Goal: Task Accomplishment & Management: Manage account settings

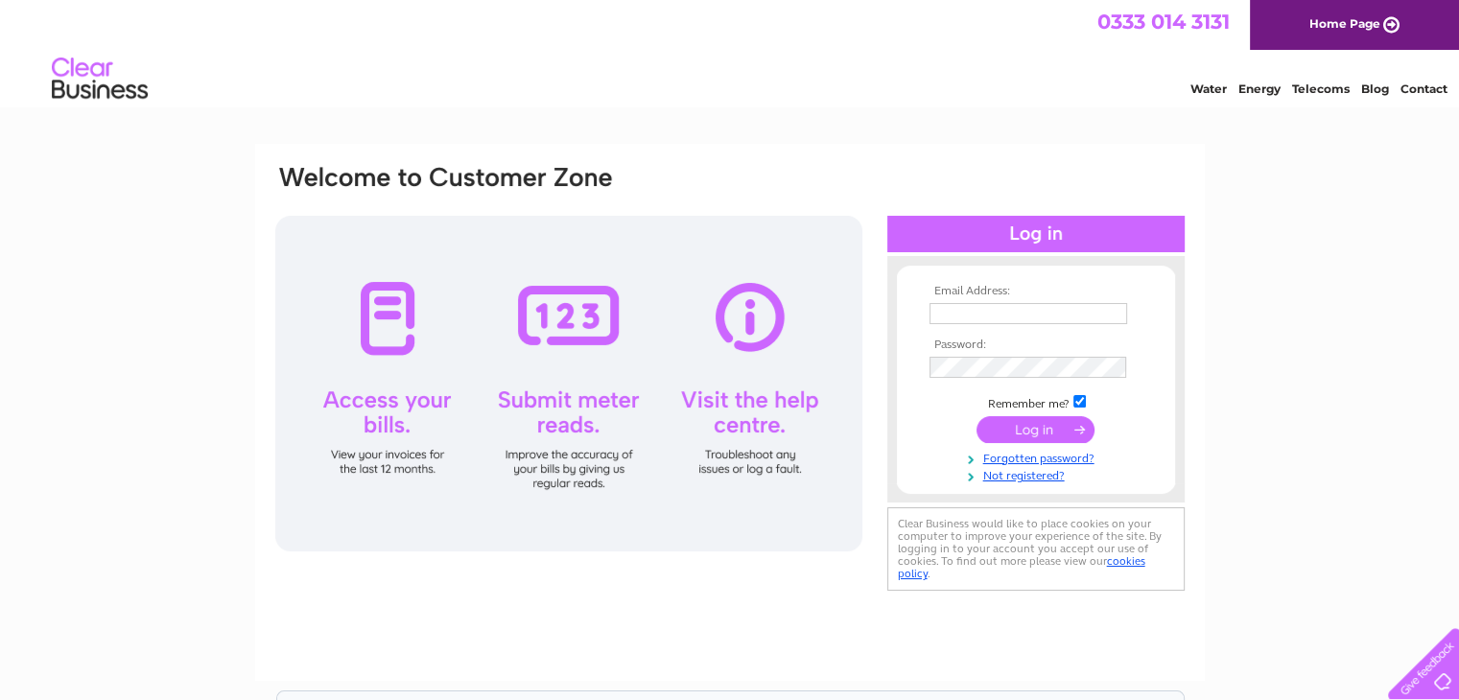
click at [978, 319] on input "text" at bounding box center [1028, 313] width 198 height 21
click at [982, 307] on input "text" at bounding box center [1028, 314] width 199 height 23
type input "jack@xpproperty.co.uk"
click at [1026, 436] on input "submit" at bounding box center [1035, 431] width 118 height 27
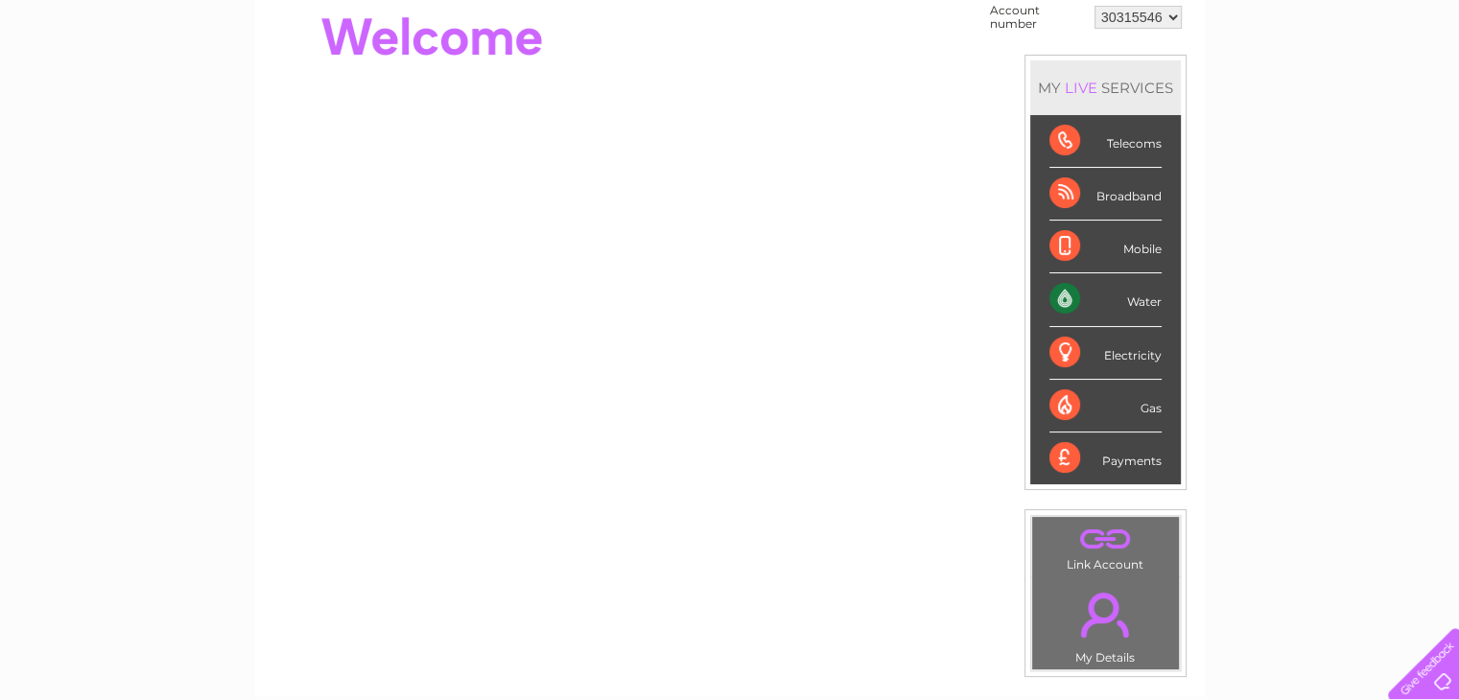
scroll to position [96, 0]
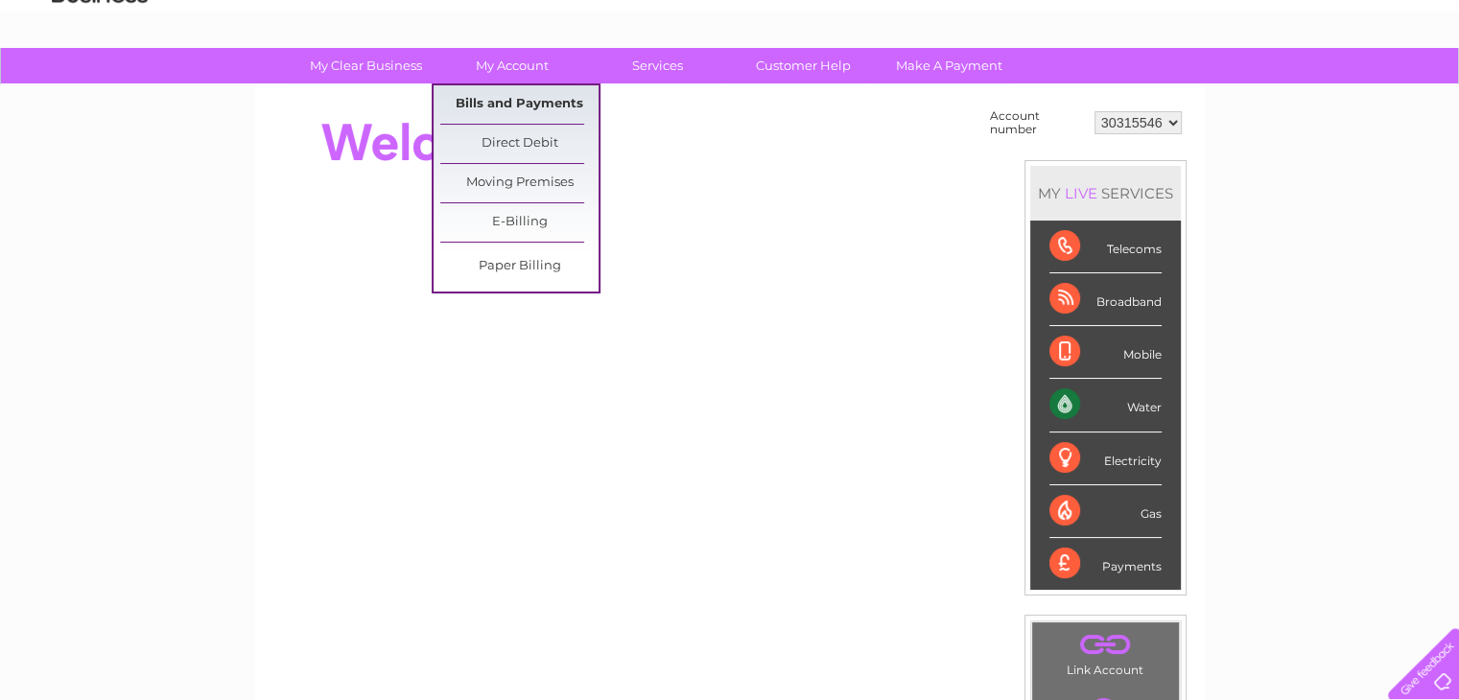
click at [505, 103] on link "Bills and Payments" at bounding box center [519, 104] width 158 height 38
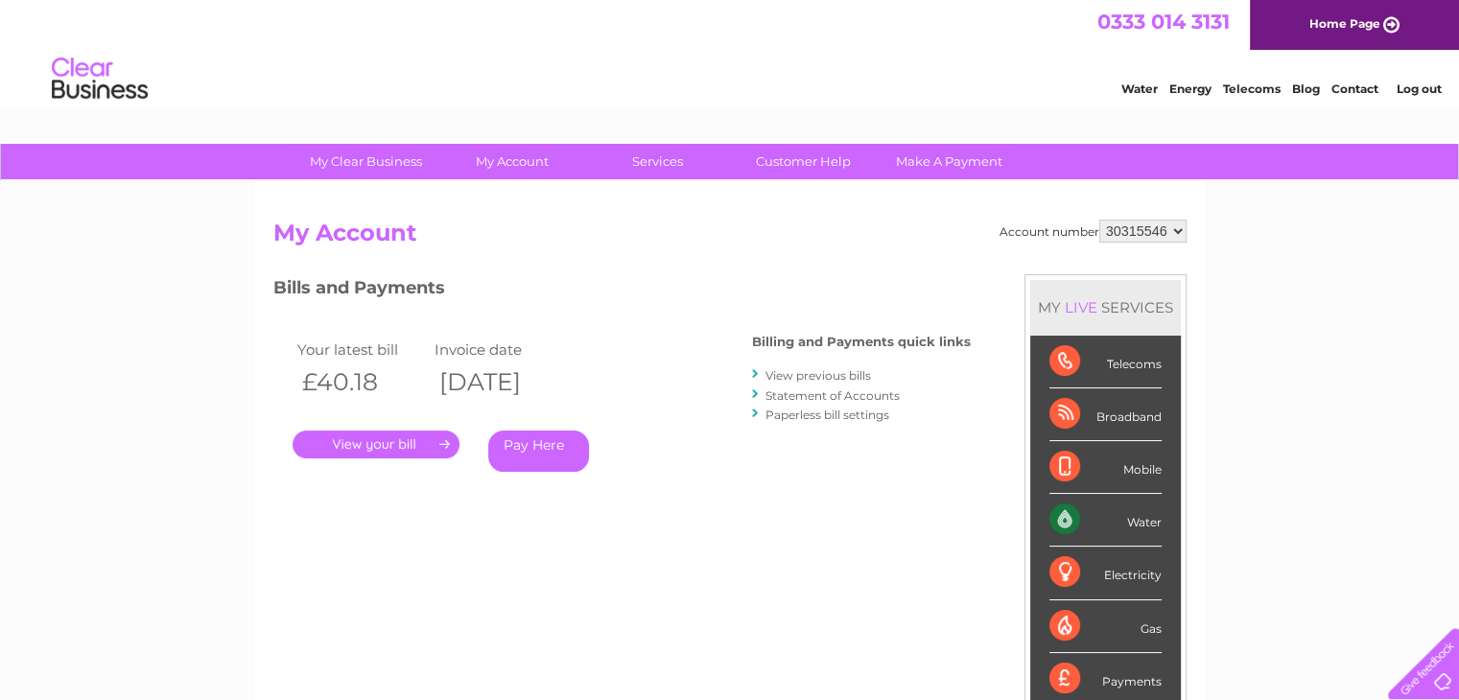
click at [410, 443] on link "." at bounding box center [375, 445] width 167 height 28
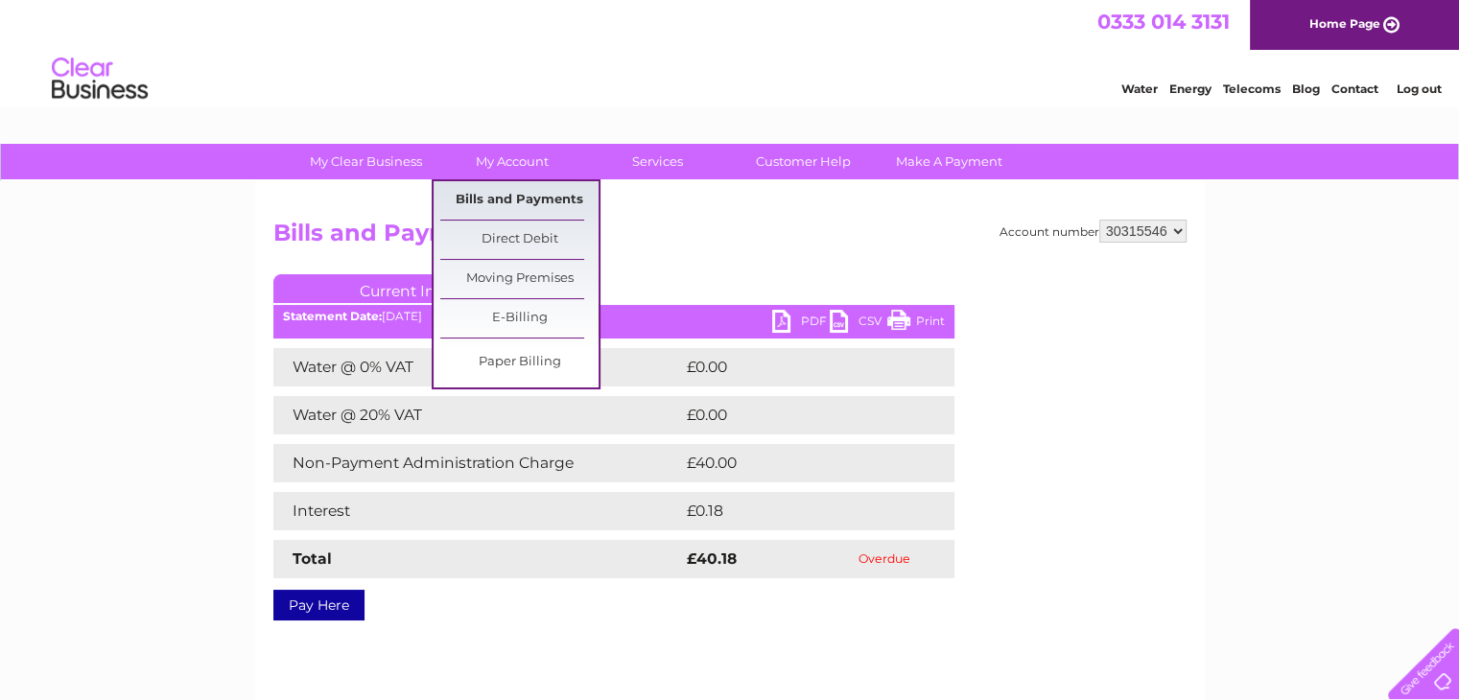
click at [512, 203] on link "Bills and Payments" at bounding box center [519, 200] width 158 height 38
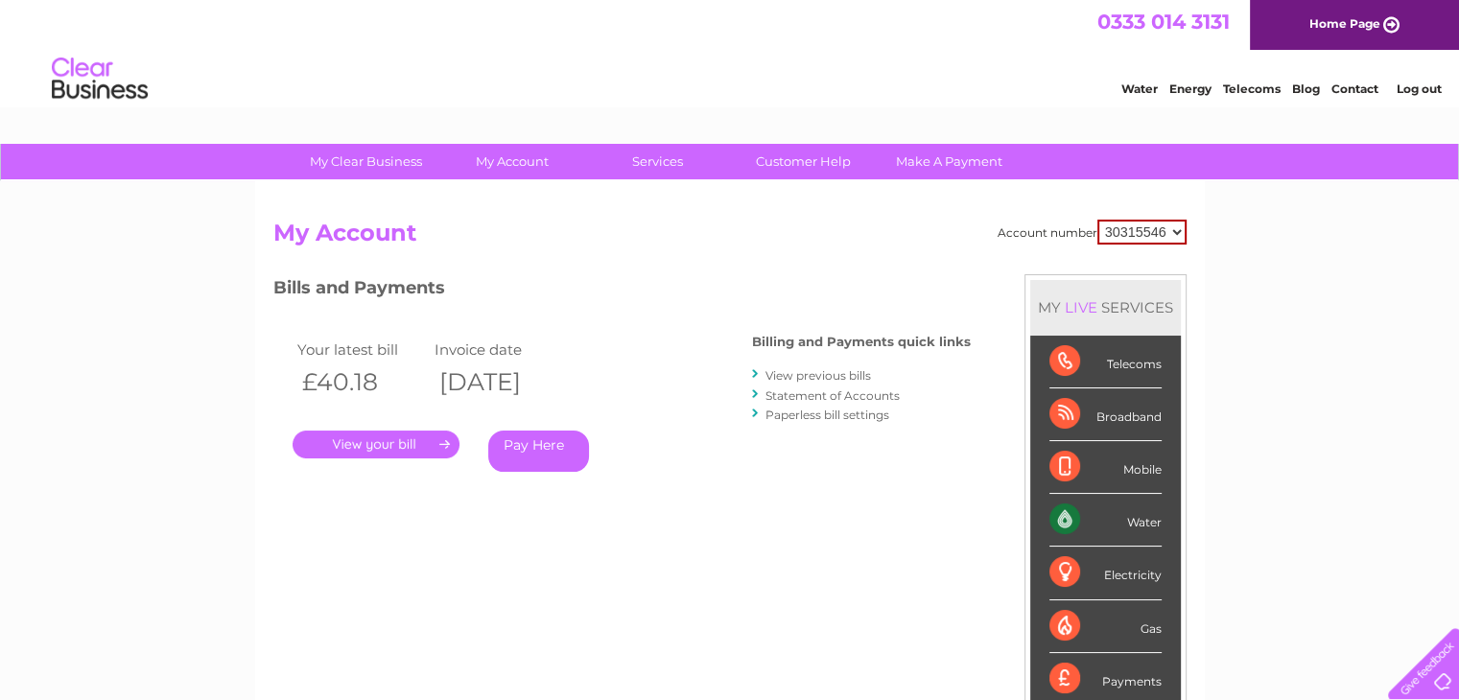
click at [818, 396] on link "Statement of Accounts" at bounding box center [832, 395] width 134 height 14
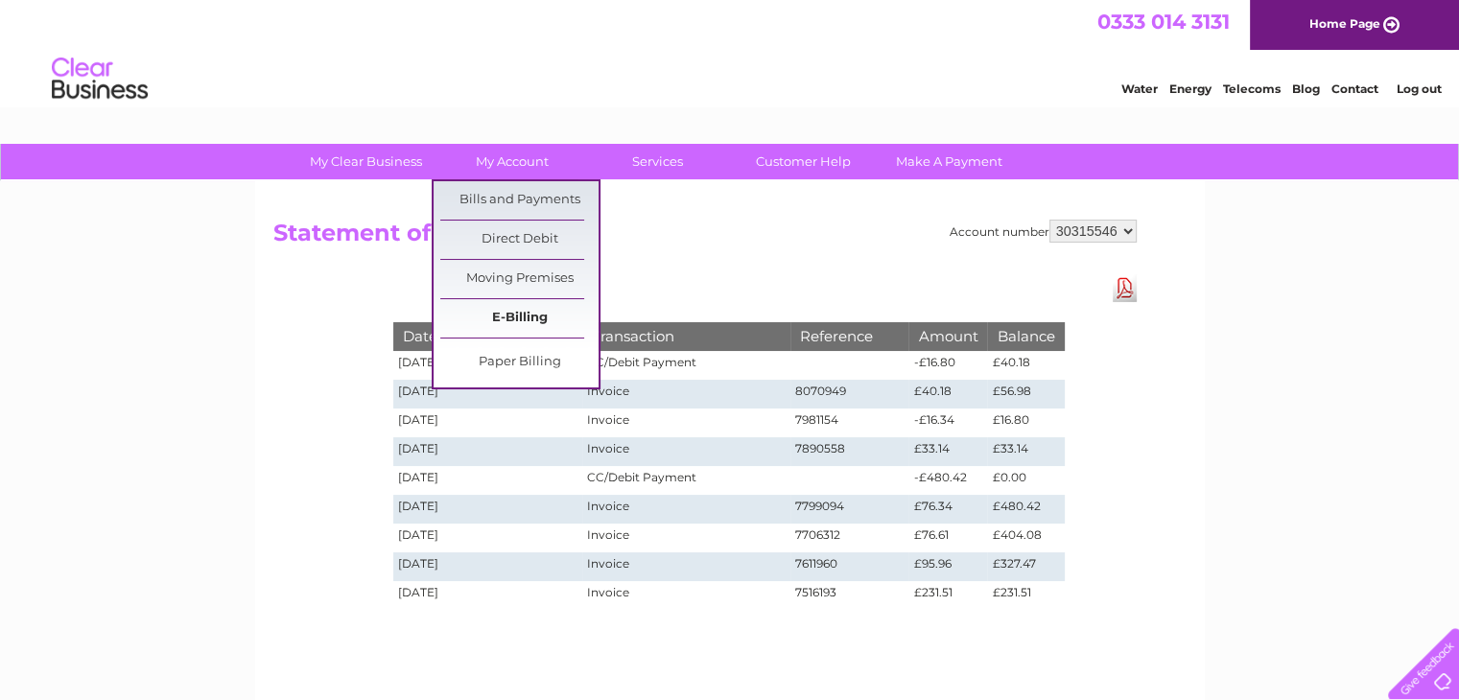
click at [513, 319] on link "E-Billing" at bounding box center [519, 318] width 158 height 38
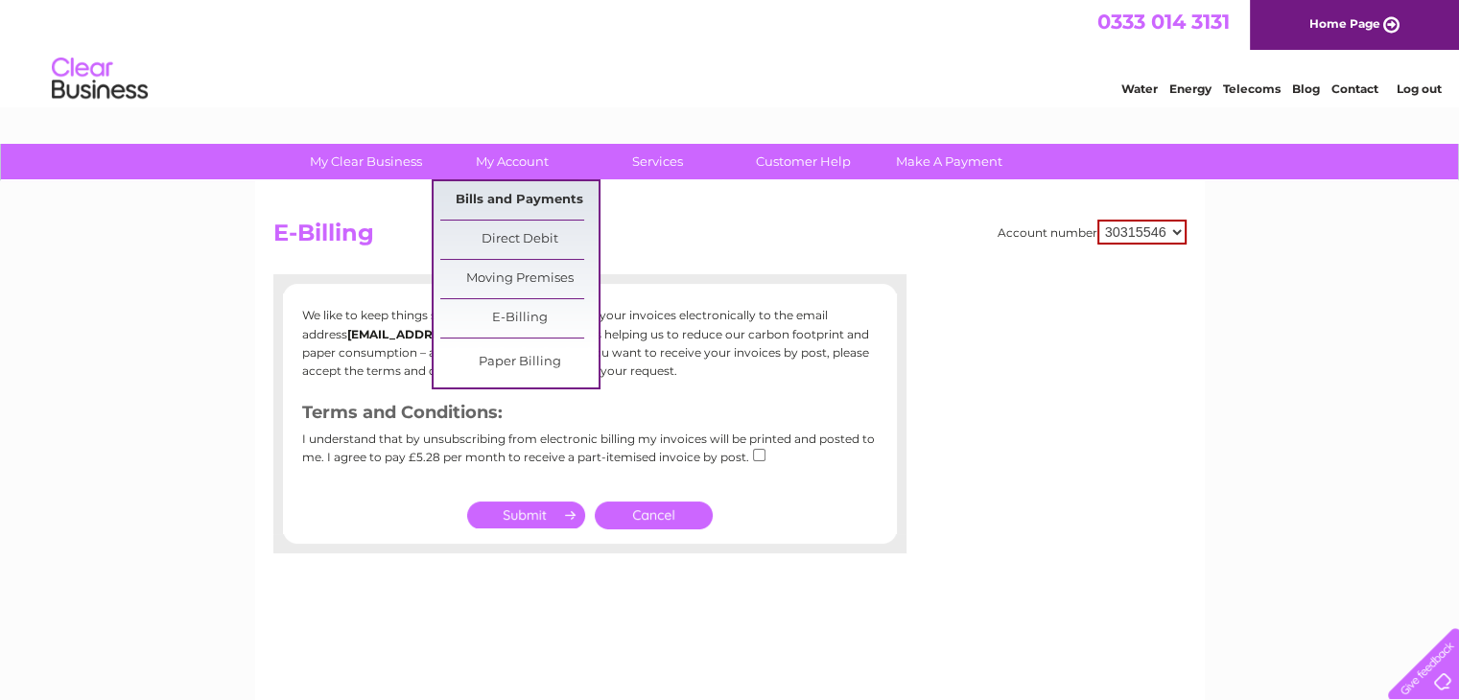
click at [500, 205] on link "Bills and Payments" at bounding box center [519, 200] width 158 height 38
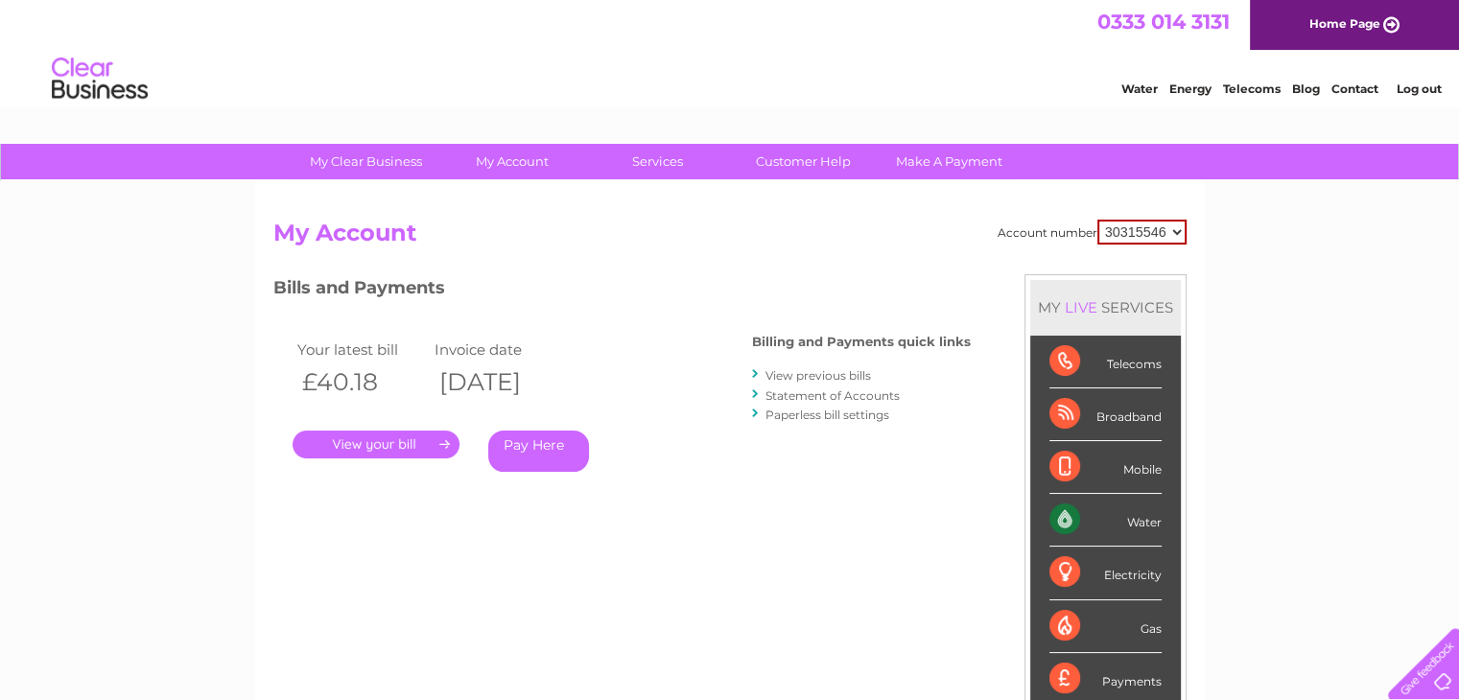
click at [380, 445] on link "." at bounding box center [375, 445] width 167 height 28
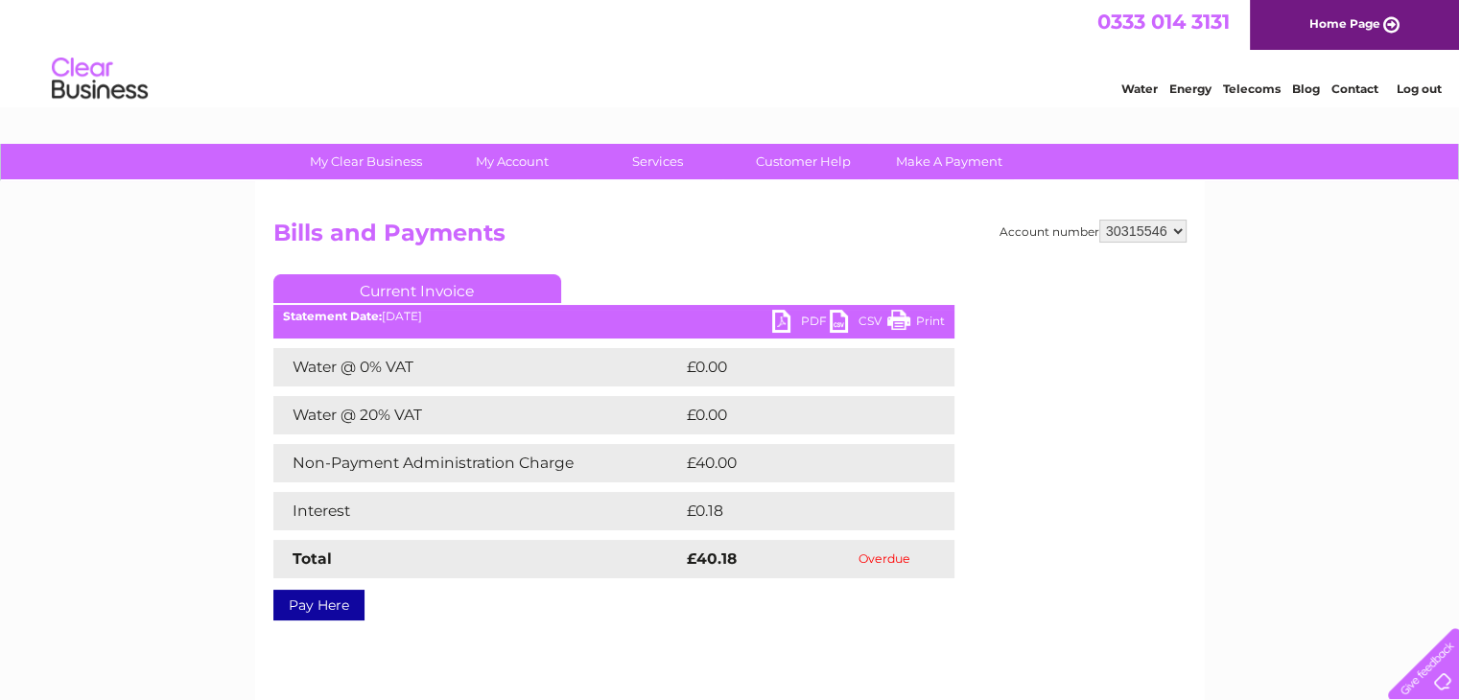
click at [774, 315] on link "PDF" at bounding box center [801, 324] width 58 height 28
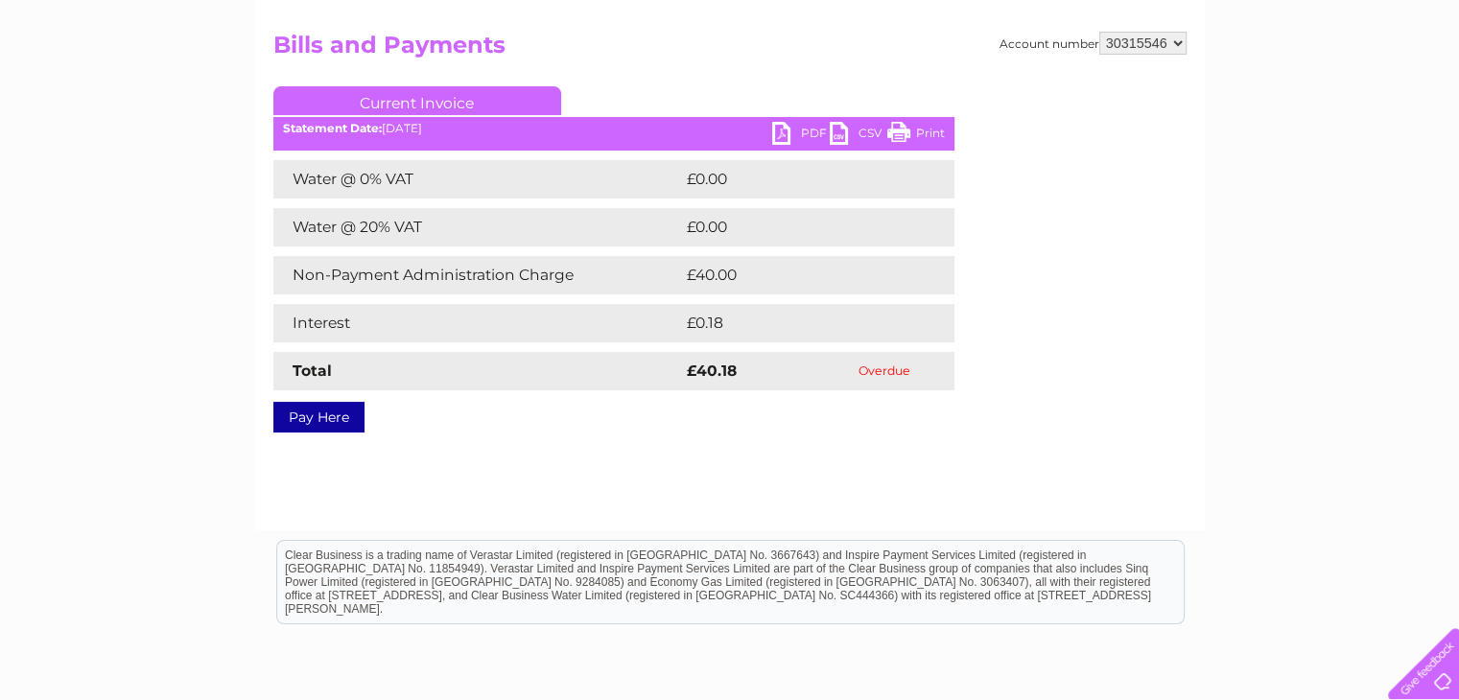
scroll to position [192, 0]
